Goal: Book appointment/travel/reservation

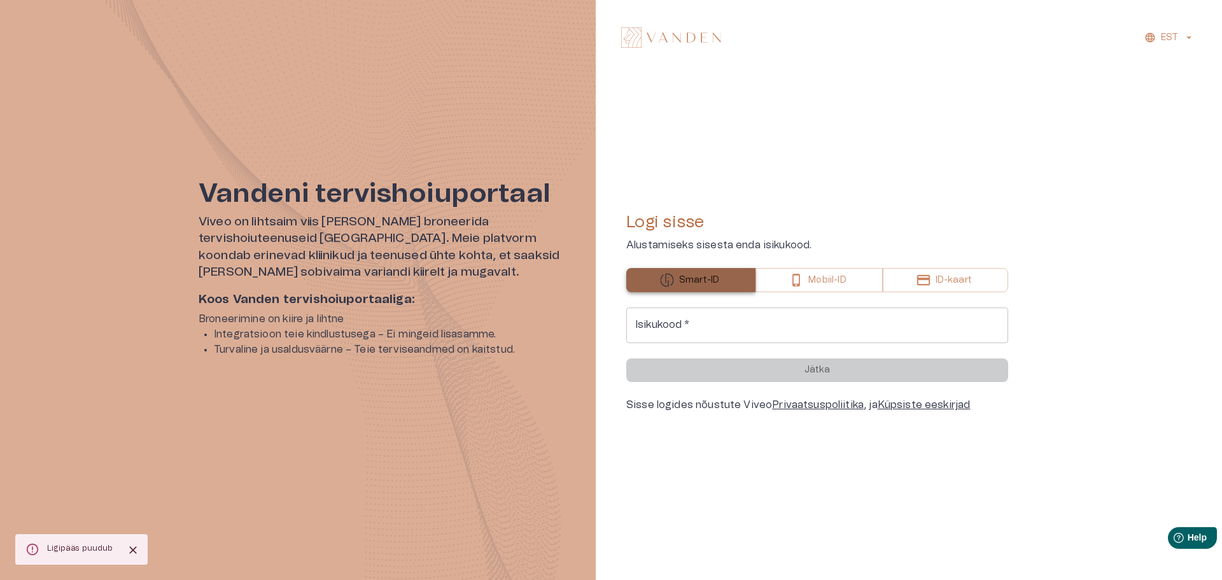
click at [720, 274] on button "Smart-ID" at bounding box center [690, 280] width 129 height 24
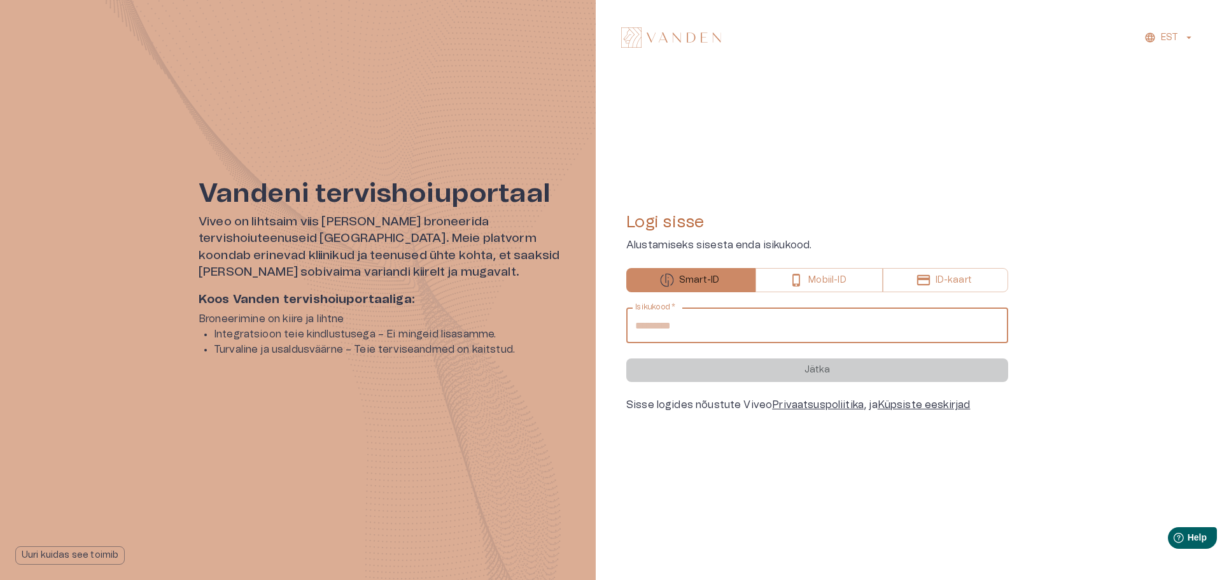
click at [689, 328] on input "Isikukood   *" at bounding box center [817, 325] width 382 height 36
type input "**********"
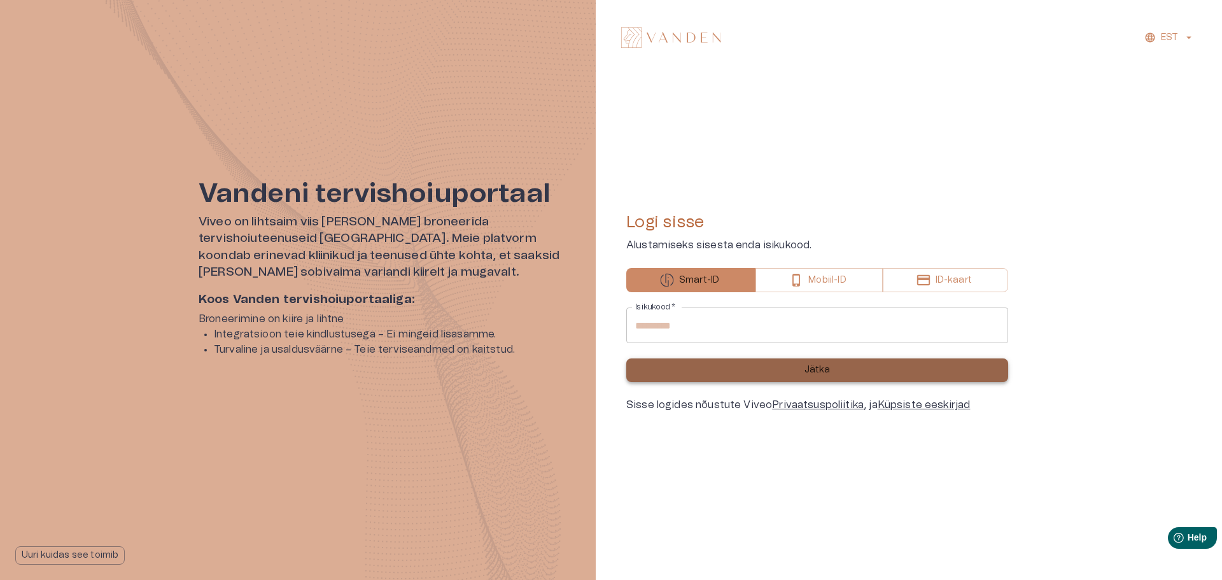
click at [826, 365] on p "Jätka" at bounding box center [817, 369] width 26 height 13
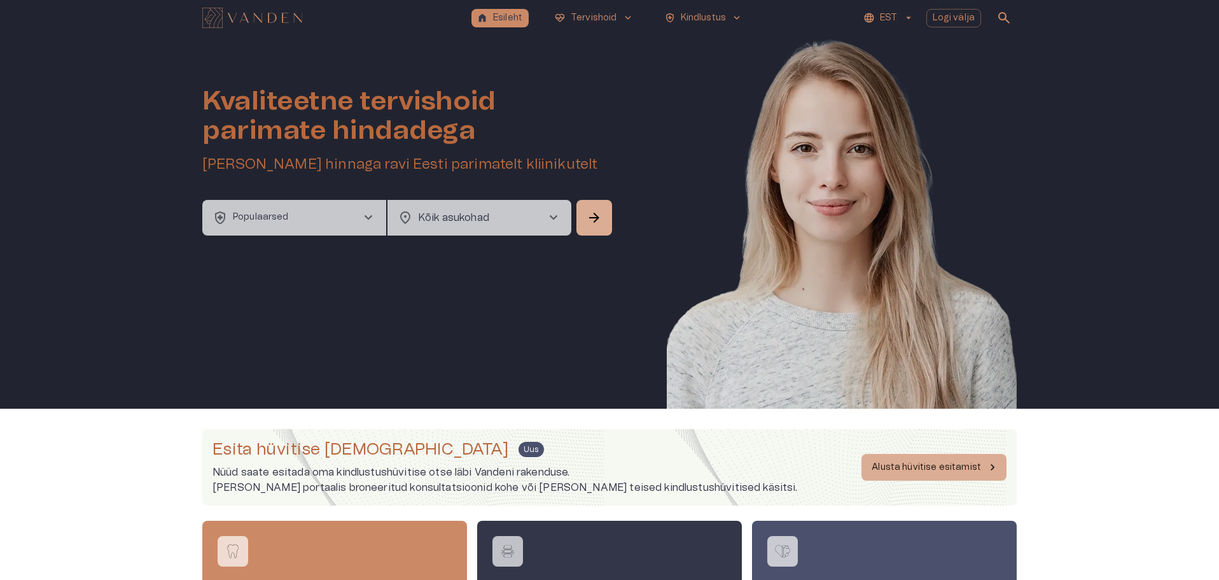
click at [367, 215] on span "chevron_right" at bounding box center [368, 217] width 15 height 15
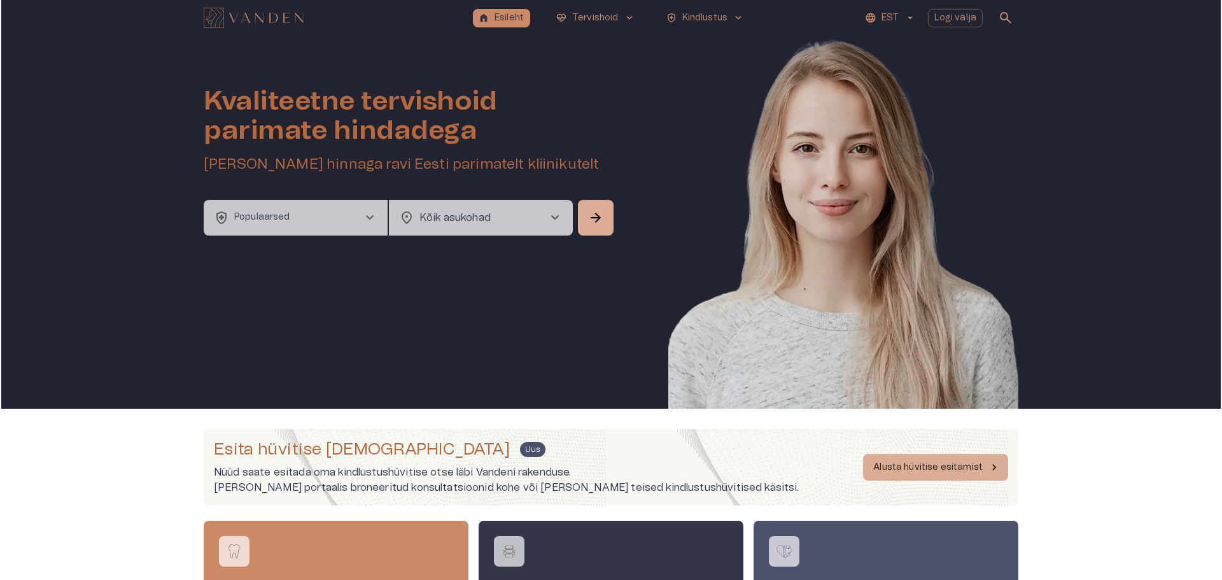
scroll to position [36, 0]
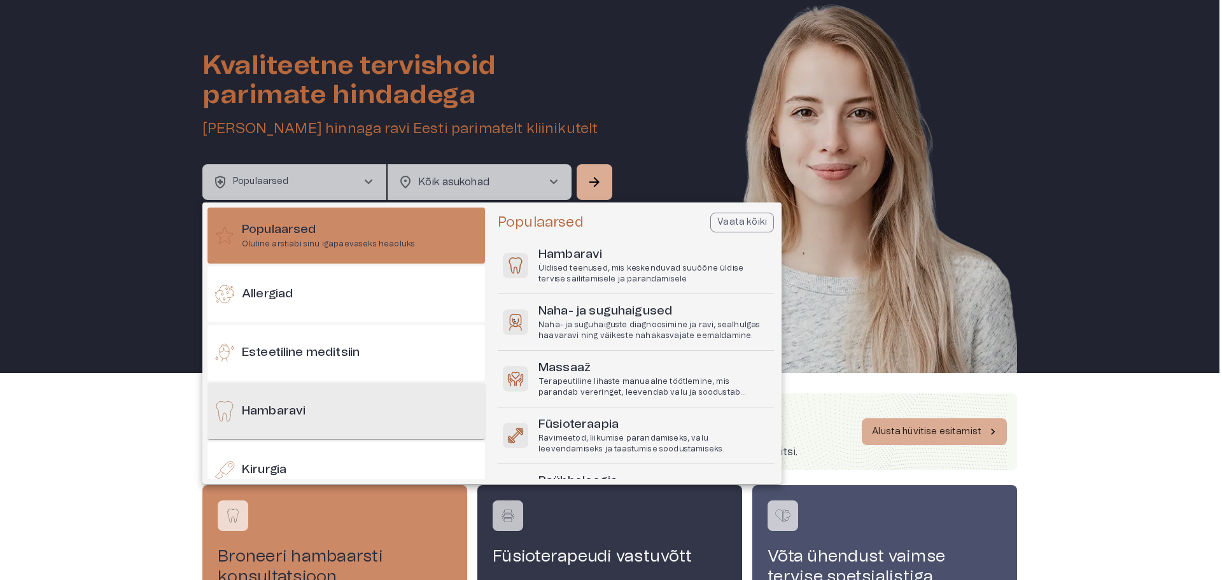
click at [305, 410] on h6 "Hambaravi" at bounding box center [274, 411] width 64 height 17
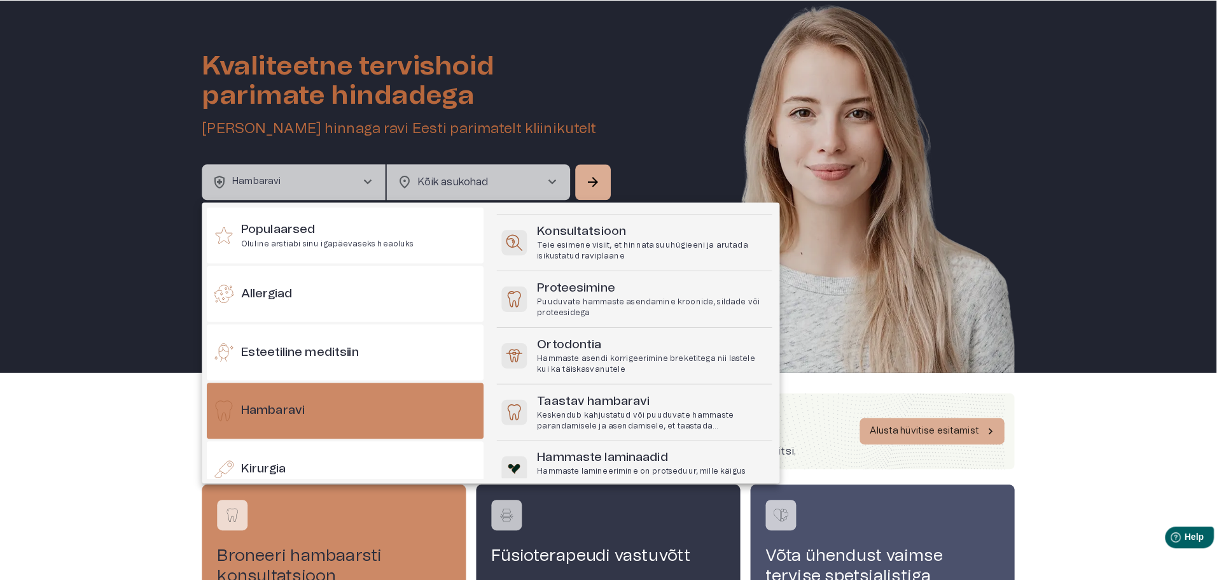
scroll to position [444, 0]
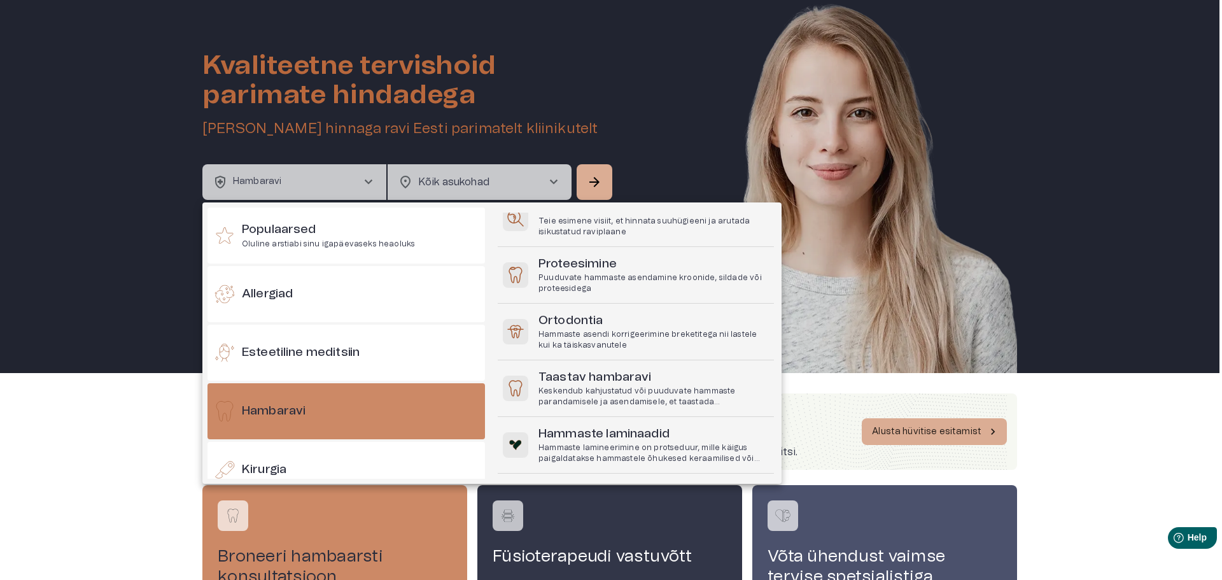
click at [1141, 417] on div at bounding box center [611, 290] width 1222 height 580
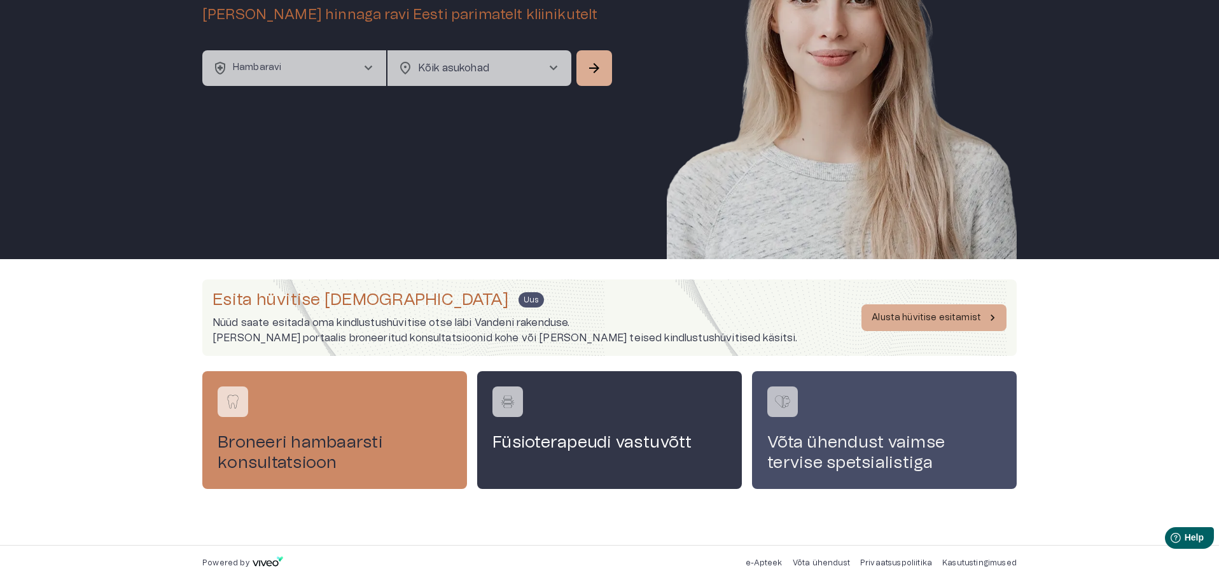
scroll to position [151, 0]
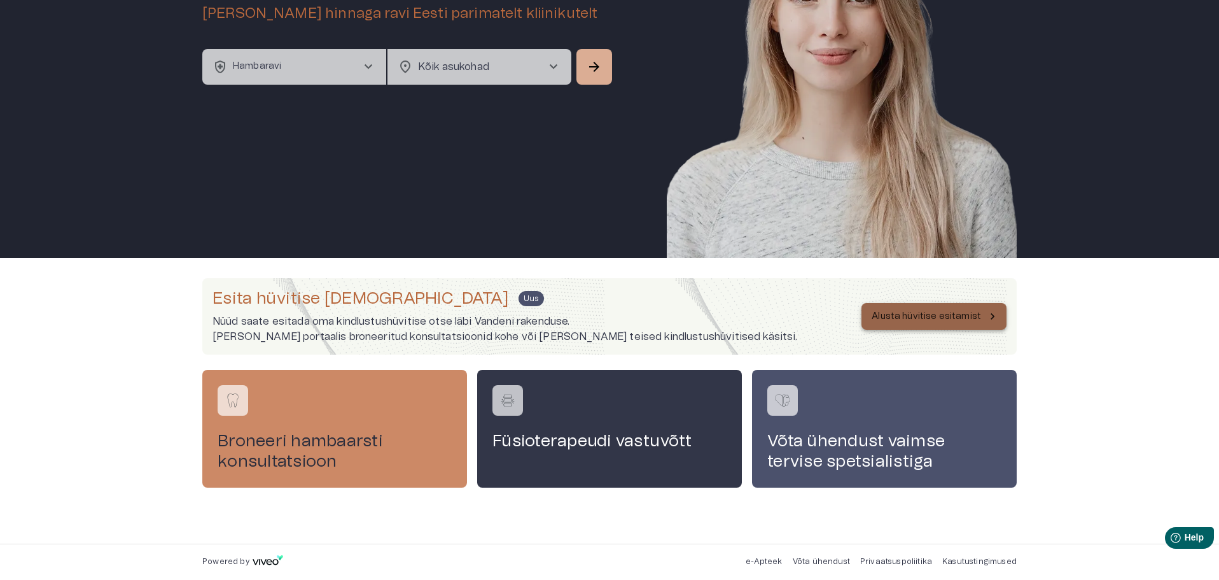
click at [993, 314] on icon "button" at bounding box center [992, 316] width 13 height 13
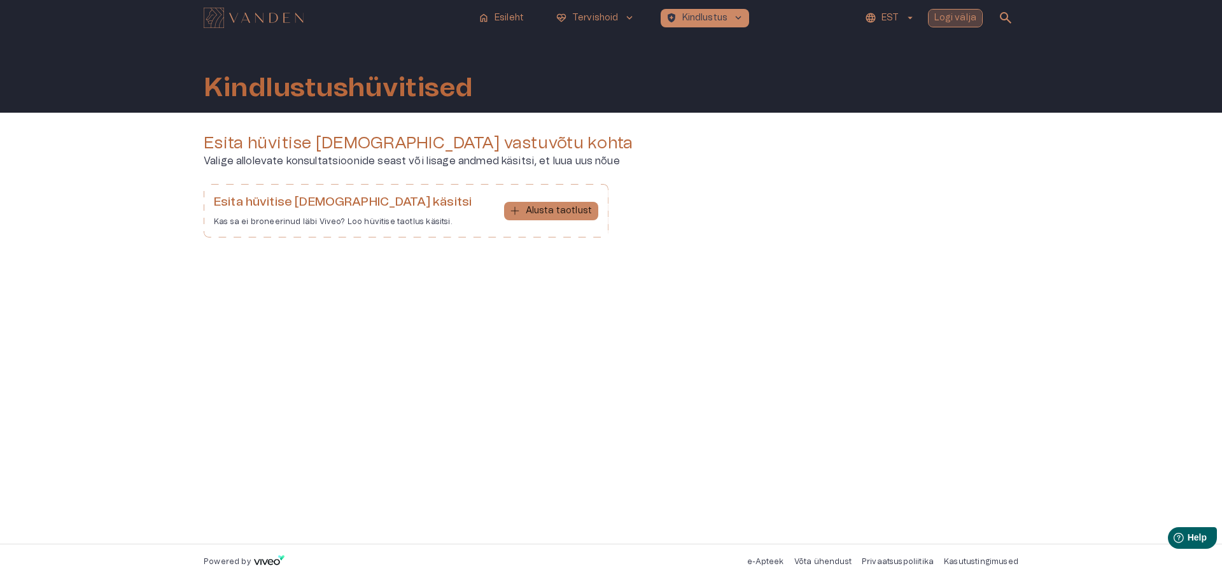
click at [950, 19] on p "Logi välja" at bounding box center [955, 17] width 43 height 13
